Goal: Task Accomplishment & Management: Use online tool/utility

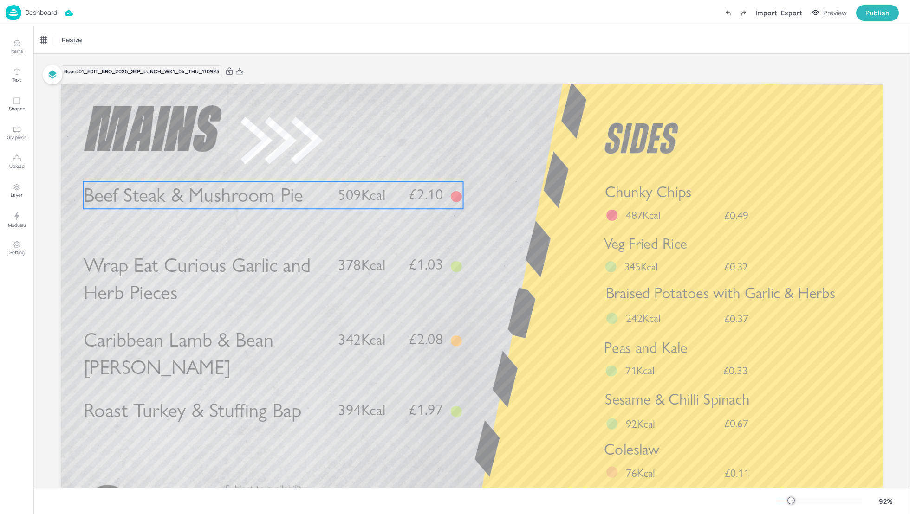
click at [267, 192] on span "Beef Steak & Mushroom Pie" at bounding box center [194, 195] width 220 height 24
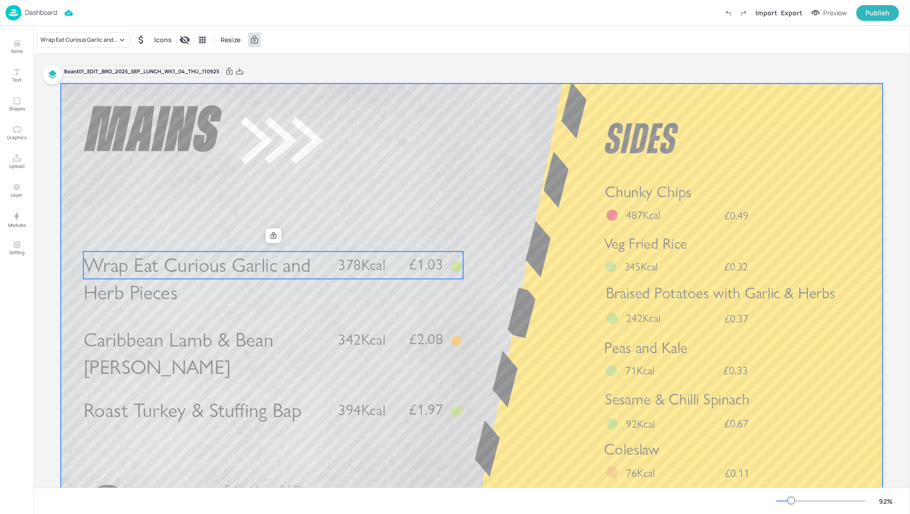
drag, startPoint x: 246, startPoint y: 268, endPoint x: 246, endPoint y: 243, distance: 25.1
click at [246, 84] on div "Caribbean Lamb & Bean Curry £2.08 342Kcal Roast Turkey & Stuffing Bap £1.97 394…" at bounding box center [471, 84] width 821 height 0
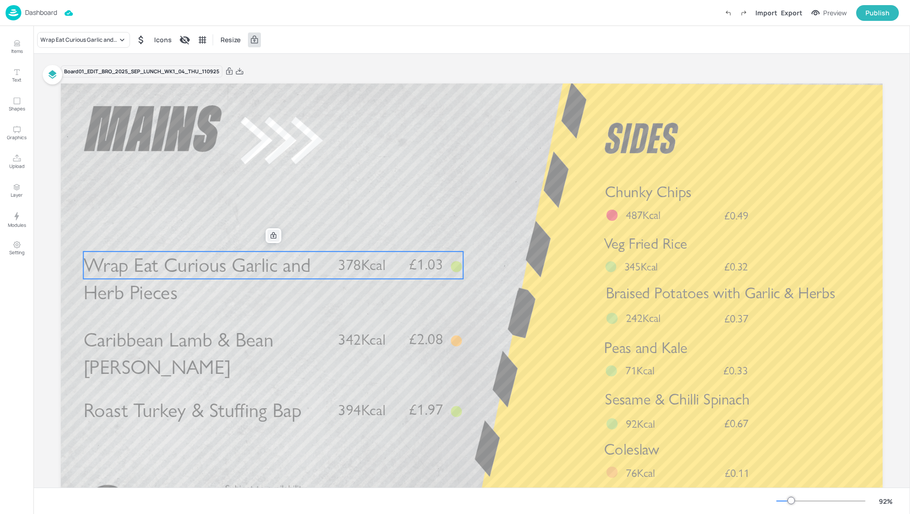
click at [271, 234] on icon at bounding box center [274, 235] width 6 height 6
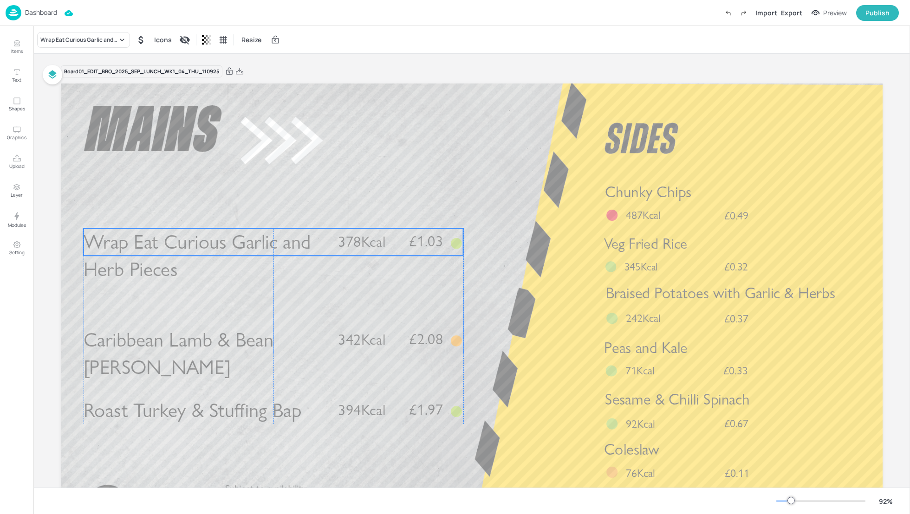
drag, startPoint x: 259, startPoint y: 254, endPoint x: 259, endPoint y: 228, distance: 26.5
click at [259, 230] on span "Wrap Eat Curious Garlic and Herb Pieces" at bounding box center [197, 256] width 227 height 52
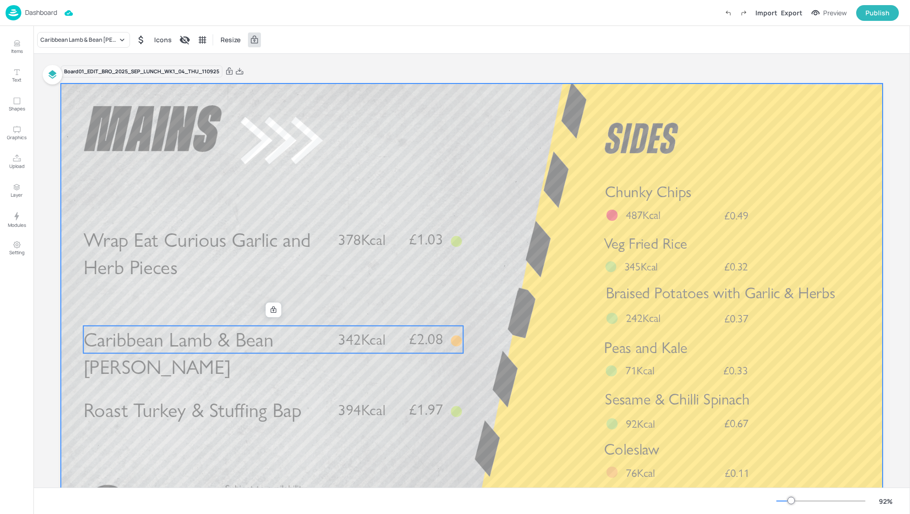
drag, startPoint x: 258, startPoint y: 332, endPoint x: 258, endPoint y: 313, distance: 18.6
click at [258, 84] on div "Caribbean Lamb & Bean Curry £2.08 342Kcal Roast Turkey & Stuffing Bap £1.97 394…" at bounding box center [471, 84] width 821 height 0
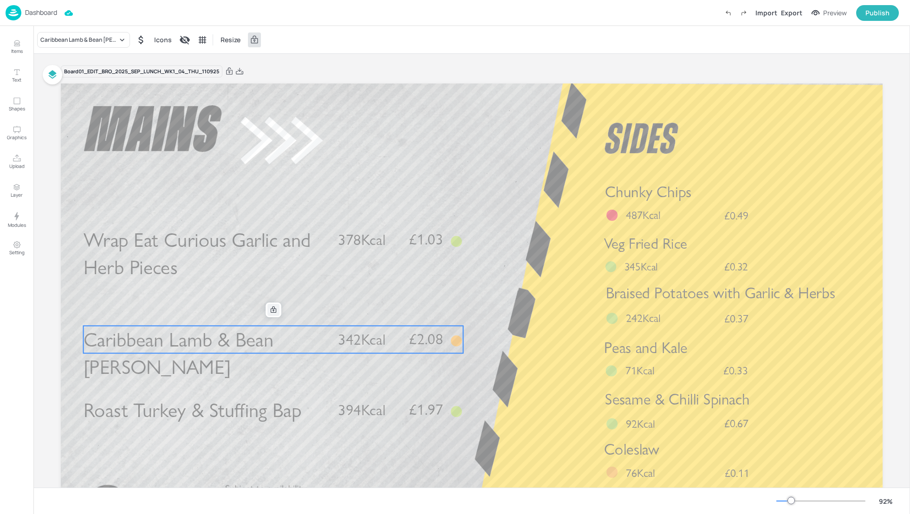
click at [270, 306] on icon at bounding box center [273, 309] width 7 height 7
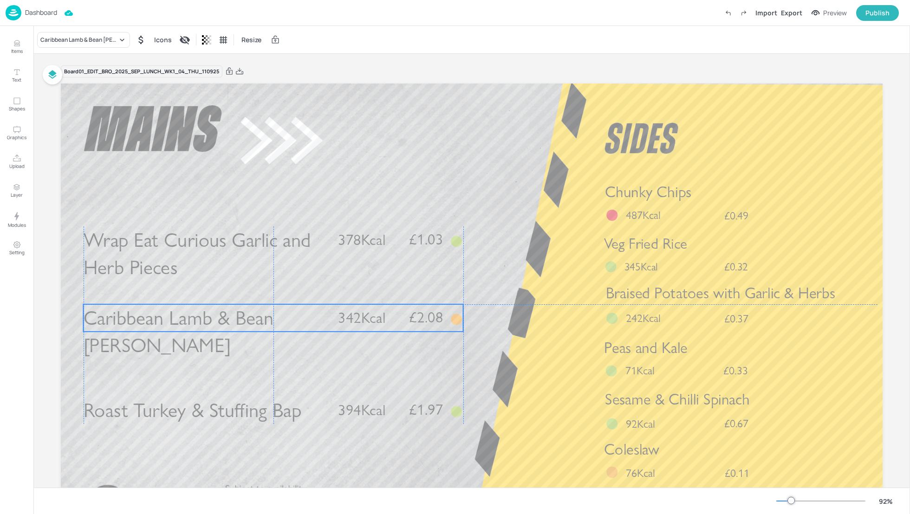
drag, startPoint x: 256, startPoint y: 334, endPoint x: 256, endPoint y: 314, distance: 20.0
click at [256, 314] on span "Caribbean Lamb & Bean Curry" at bounding box center [179, 332] width 190 height 52
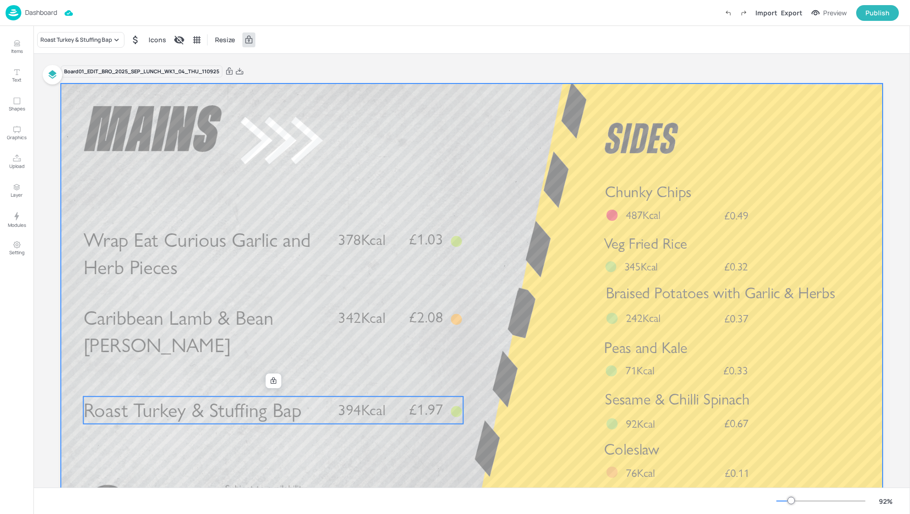
drag, startPoint x: 258, startPoint y: 409, endPoint x: 258, endPoint y: 382, distance: 26.9
click at [258, 84] on div "Caribbean Lamb & Bean Curry £2.08 342Kcal Roast Turkey & Stuffing Bap £1.97 394…" at bounding box center [471, 84] width 821 height 0
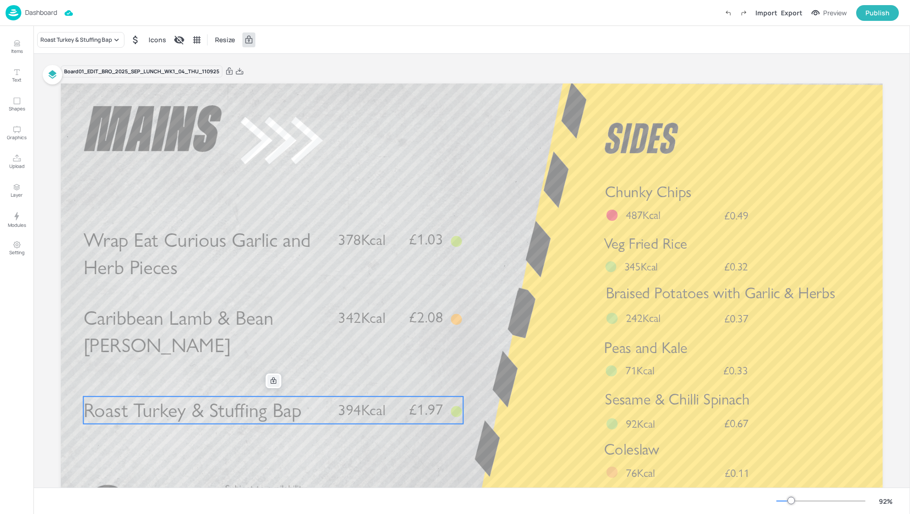
click at [271, 380] on icon at bounding box center [274, 380] width 6 height 6
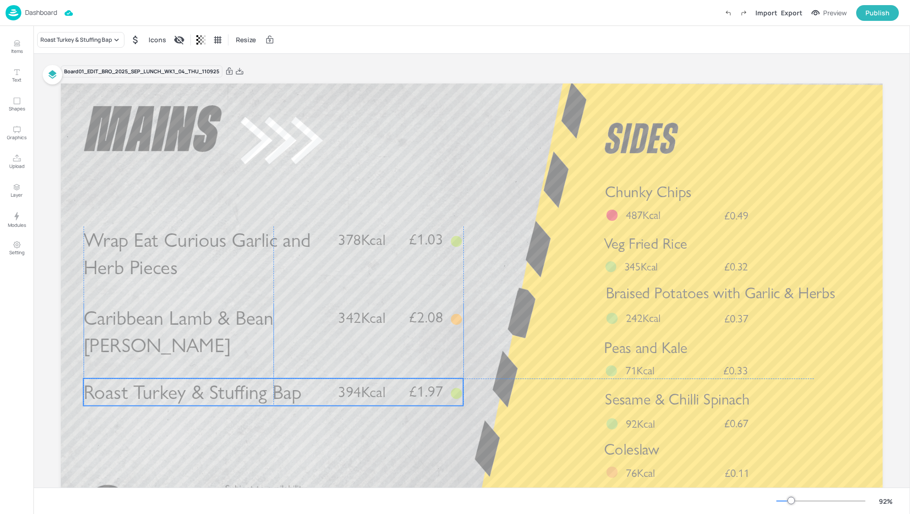
drag, startPoint x: 264, startPoint y: 409, endPoint x: 265, endPoint y: 389, distance: 20.4
click at [265, 389] on span "Roast Turkey & Stuffing Bap" at bounding box center [193, 392] width 218 height 24
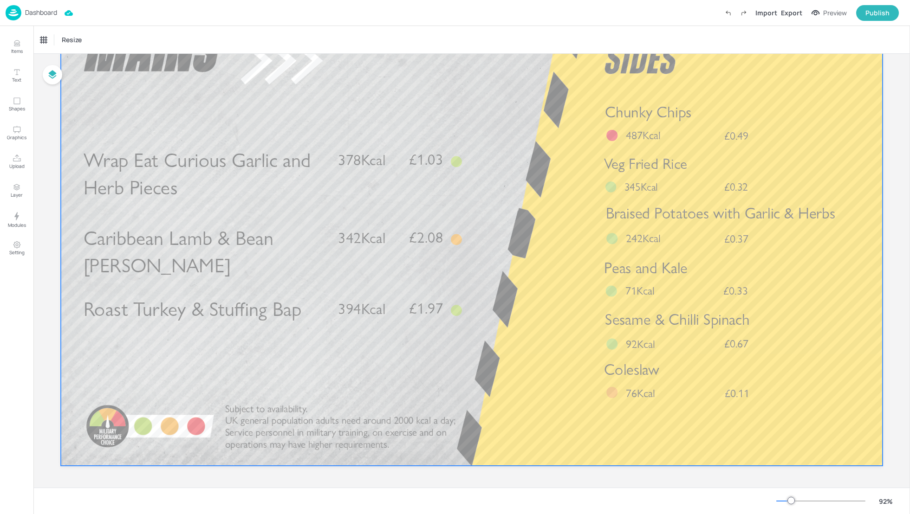
scroll to position [81, 0]
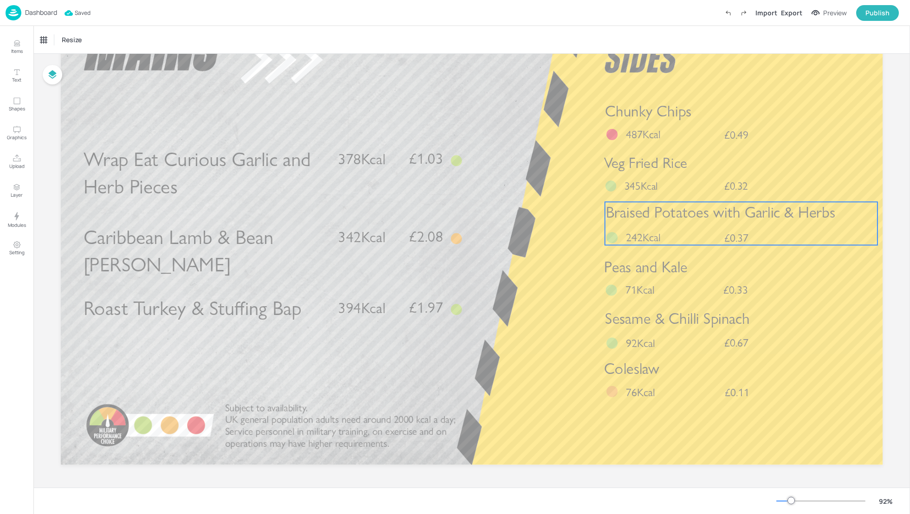
click at [726, 226] on div "Braised Potatoes with Garlic & Herbs £0.37 242Kcal" at bounding box center [741, 223] width 272 height 43
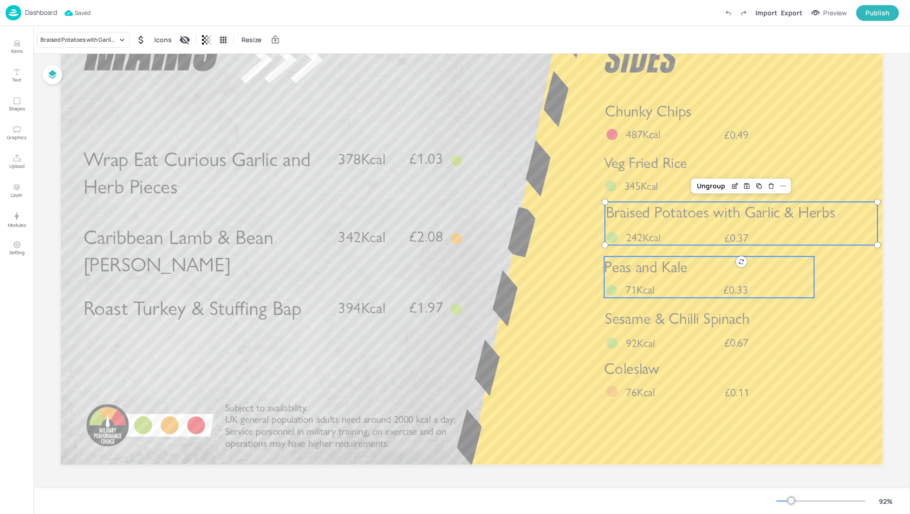
click at [686, 274] on span "Peas and Kale" at bounding box center [646, 267] width 84 height 19
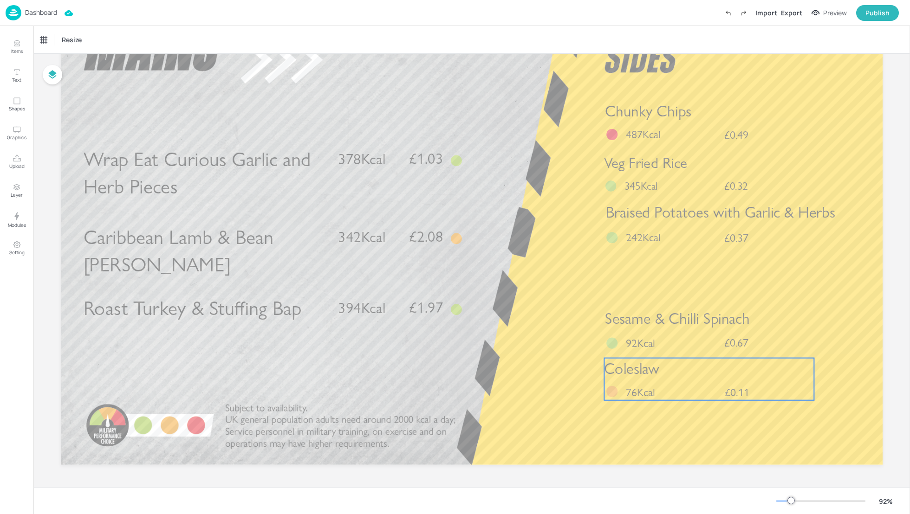
click at [686, 389] on div "Coleslaw £0.11 76Kcal" at bounding box center [709, 379] width 210 height 42
click at [708, 344] on icon at bounding box center [708, 342] width 7 height 7
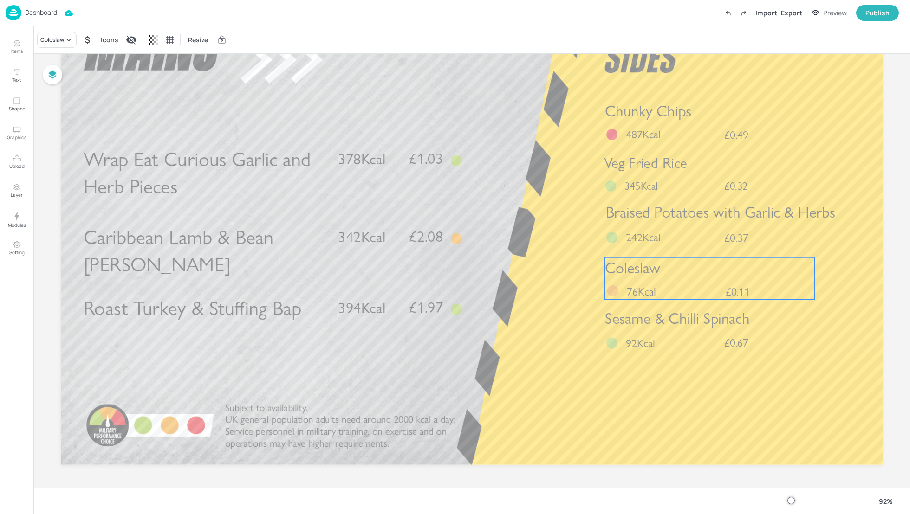
drag, startPoint x: 705, startPoint y: 370, endPoint x: 704, endPoint y: 269, distance: 100.7
click at [704, 269] on p "Coleslaw" at bounding box center [710, 268] width 210 height 21
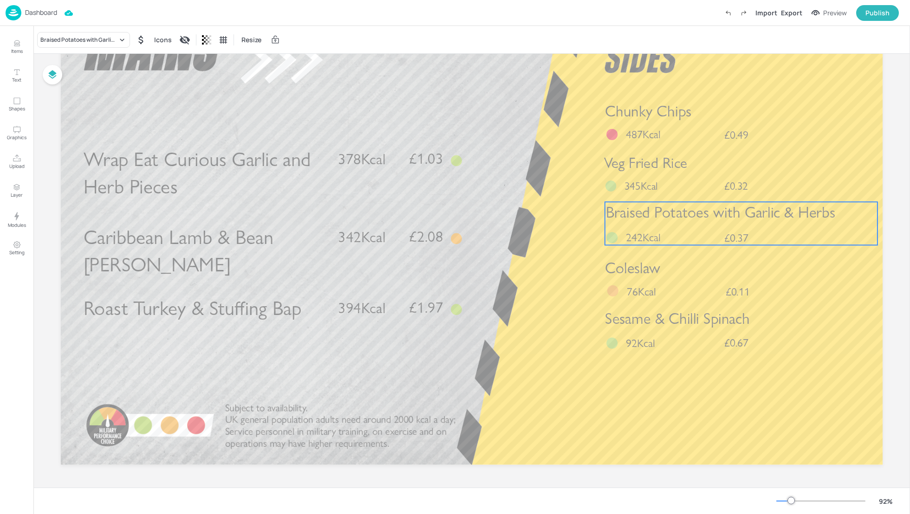
click at [704, 216] on span "Braised Potatoes with Garlic & Herbs" at bounding box center [720, 212] width 229 height 19
click at [93, 40] on div "Braised Potatoes with Garlic & Herbs" at bounding box center [78, 40] width 77 height 8
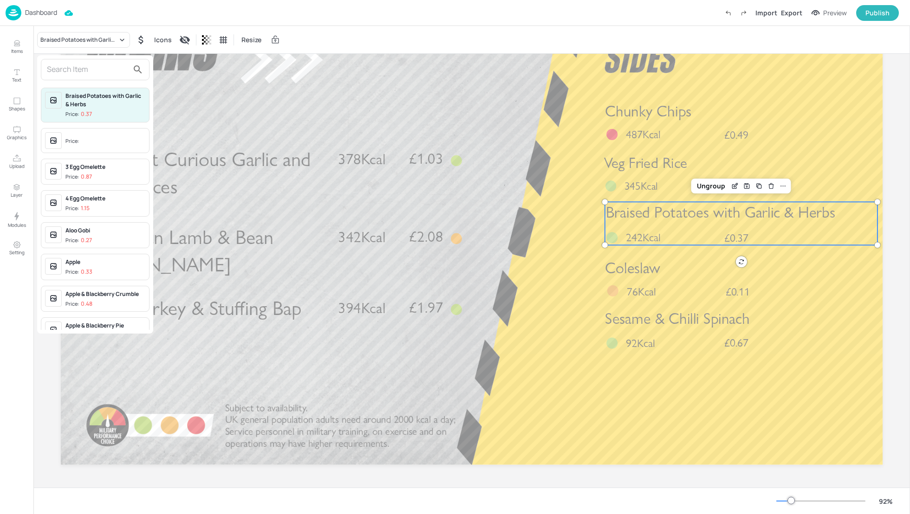
click at [71, 71] on input "text" at bounding box center [88, 69] width 82 height 15
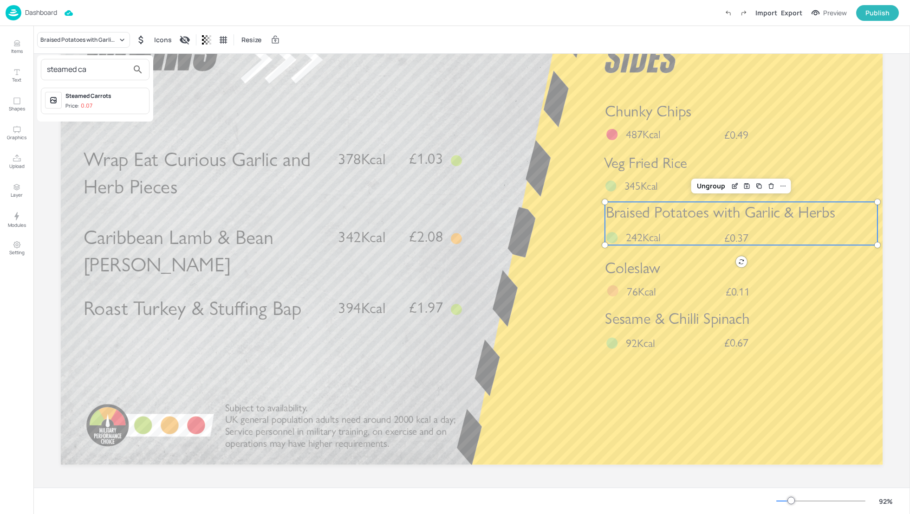
type input "steamed ca"
click at [77, 105] on div "Price: 0.07" at bounding box center [78, 106] width 27 height 8
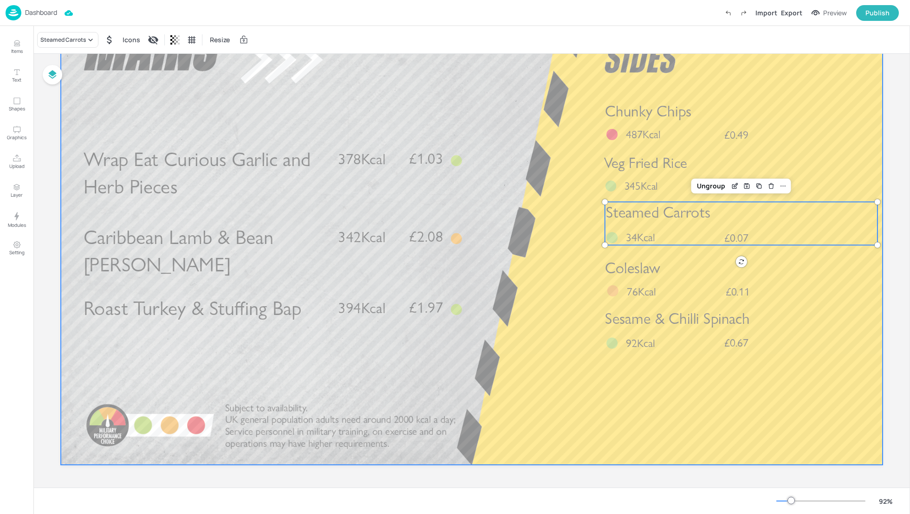
click at [808, 426] on div at bounding box center [471, 234] width 821 height 462
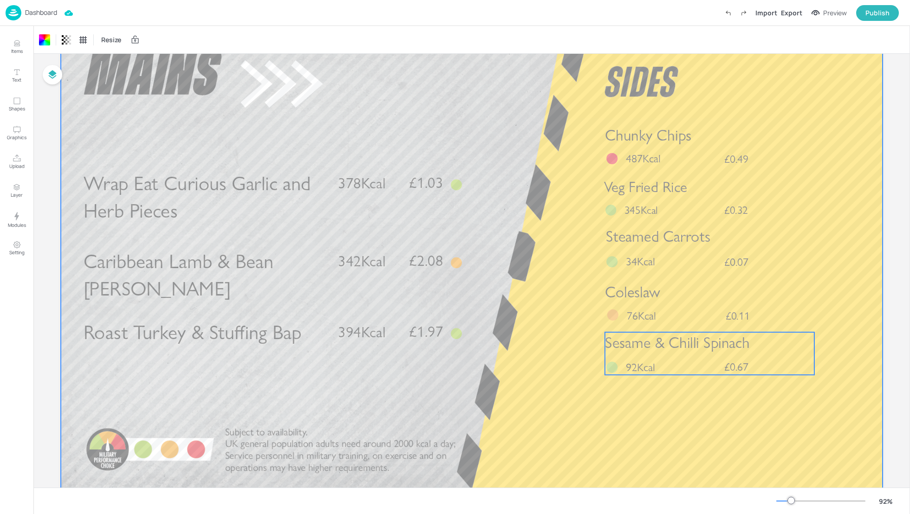
scroll to position [56, 0]
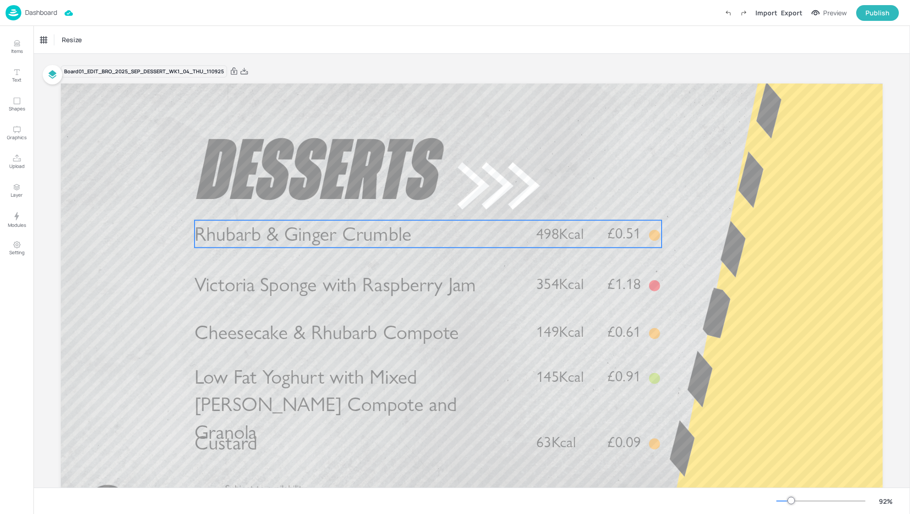
click at [309, 234] on span "Rhubarb & Ginger Crumble" at bounding box center [302, 234] width 217 height 24
click at [95, 45] on div "Rhubarb & Ginger Crumble" at bounding box center [79, 40] width 85 height 16
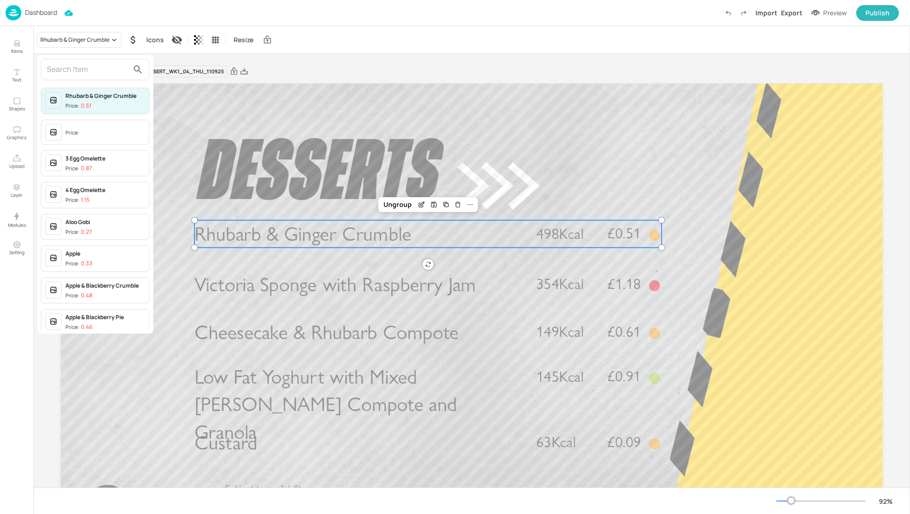
click at [70, 71] on input "text" at bounding box center [88, 69] width 82 height 15
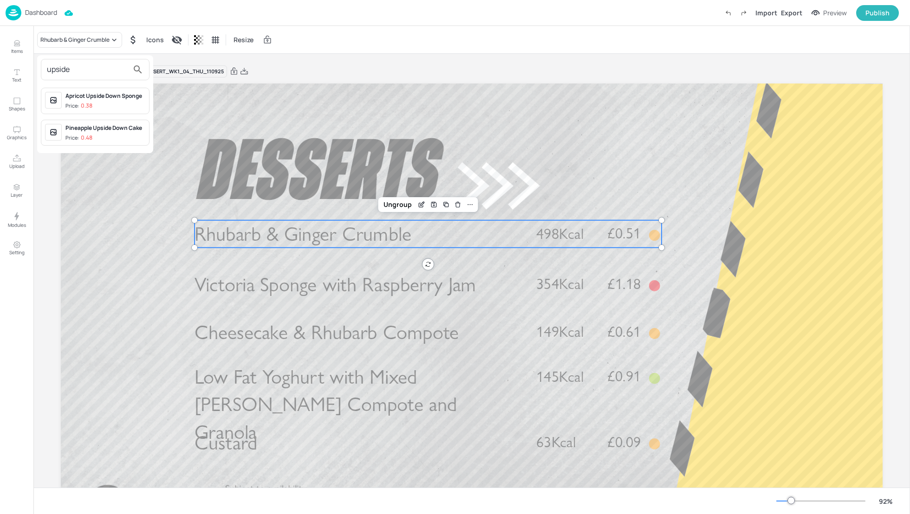
type input "upside"
click at [84, 130] on div "Pineapple Upside Down Cake" at bounding box center [105, 128] width 80 height 8
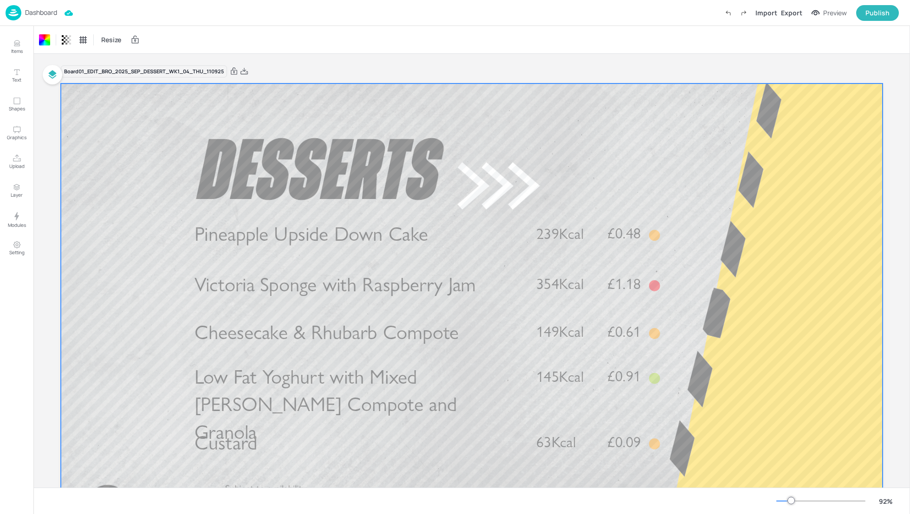
click at [805, 15] on div "Import Export Preview Publish" at bounding box center [809, 13] width 179 height 16
click at [794, 14] on div "Export" at bounding box center [791, 13] width 21 height 10
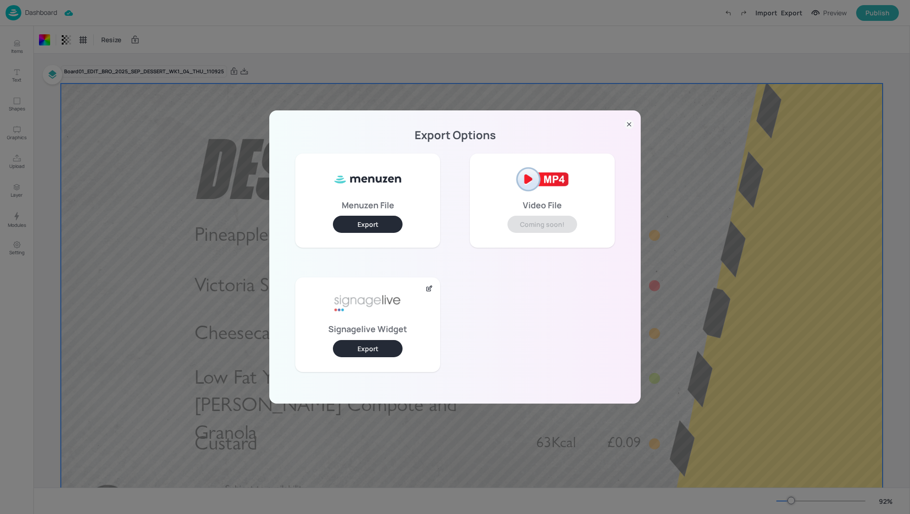
click at [370, 349] on button "Export" at bounding box center [368, 348] width 70 height 17
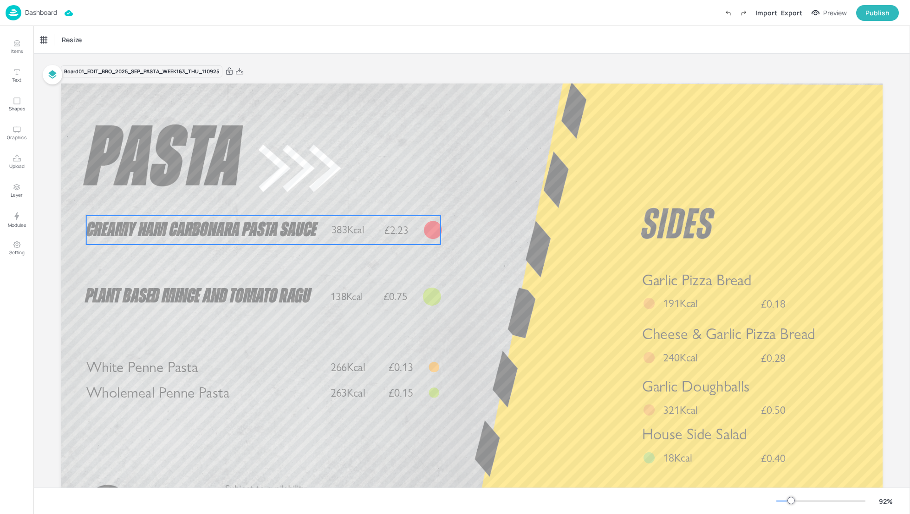
click at [199, 243] on p "Creamy Ham Carbonara Pasta Sauce" at bounding box center [205, 230] width 239 height 29
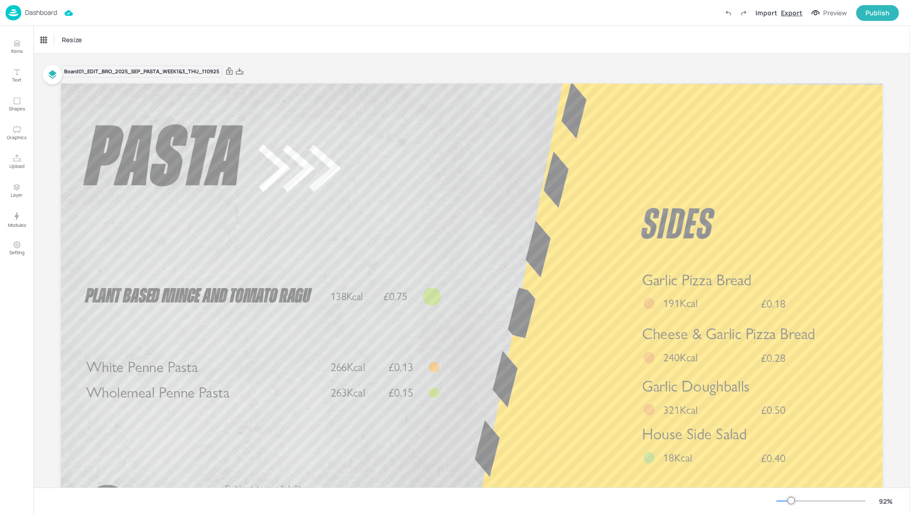
click at [795, 12] on div "Export" at bounding box center [791, 13] width 21 height 10
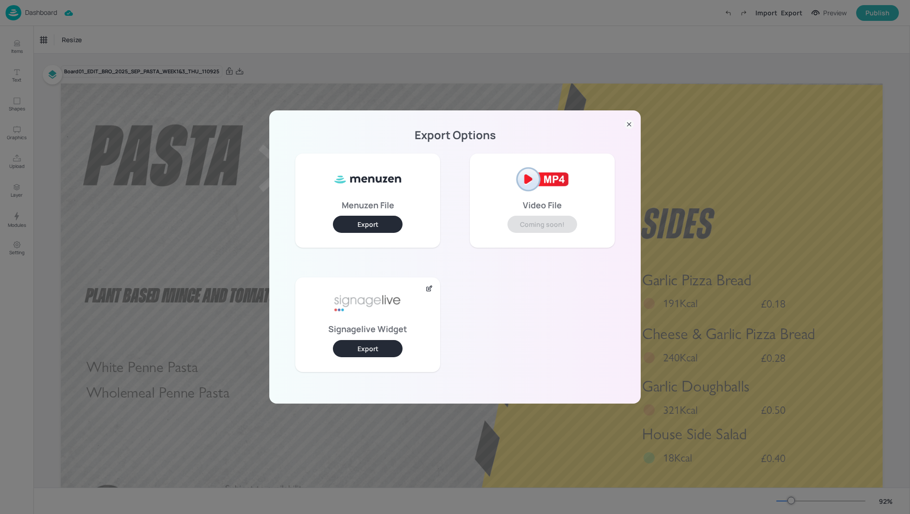
click at [377, 342] on button "Export" at bounding box center [368, 348] width 70 height 17
